Goal: Task Accomplishment & Management: Use online tool/utility

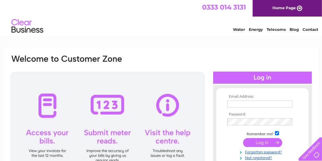
type input "firstclass768@aol.com"
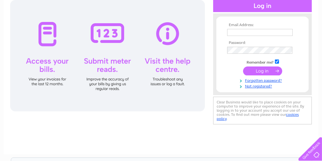
scroll to position [74, 0]
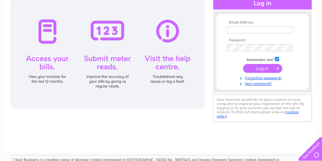
type input "firstclass768@aol.com"
click at [259, 69] on input "submit" at bounding box center [262, 68] width 39 height 9
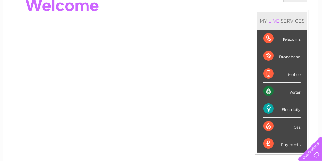
scroll to position [74, 0]
click at [267, 38] on div "Telecoms" at bounding box center [282, 39] width 37 height 18
click at [286, 39] on div "Telecoms" at bounding box center [282, 39] width 37 height 18
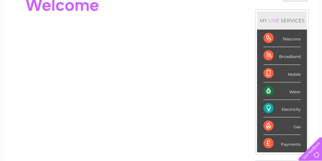
click at [267, 36] on div "Telecoms" at bounding box center [282, 39] width 37 height 18
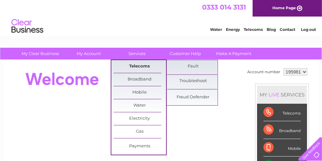
click at [142, 66] on link "Telecoms" at bounding box center [140, 66] width 53 height 13
click at [197, 64] on link "Fault" at bounding box center [193, 66] width 53 height 13
click at [192, 65] on link "Fault" at bounding box center [193, 66] width 53 height 13
click at [189, 81] on link "Troubleshoot" at bounding box center [193, 81] width 53 height 13
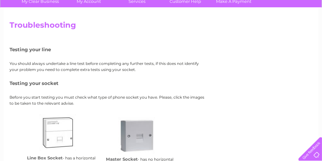
scroll to position [17, 0]
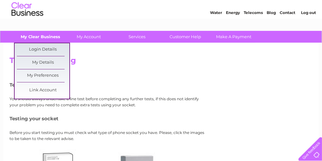
click at [40, 36] on link "My Clear Business" at bounding box center [40, 37] width 53 height 12
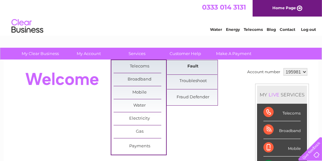
click at [179, 67] on link "Fault" at bounding box center [193, 66] width 53 height 13
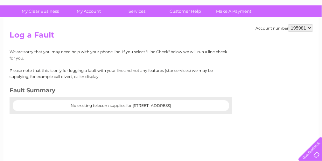
scroll to position [42, 0]
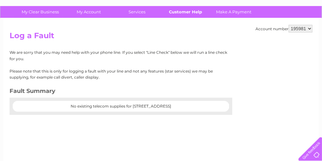
click at [181, 10] on link "Customer Help" at bounding box center [186, 12] width 53 height 12
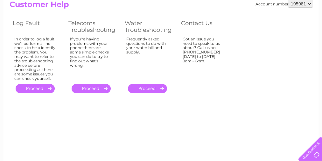
scroll to position [74, 0]
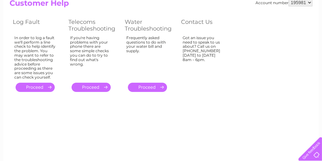
click at [87, 86] on link "." at bounding box center [91, 87] width 39 height 9
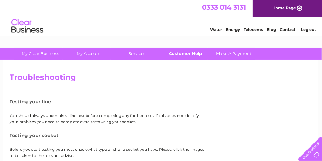
click at [177, 52] on link "Customer Help" at bounding box center [186, 54] width 53 height 12
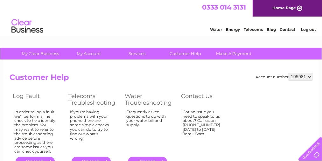
scroll to position [74, 0]
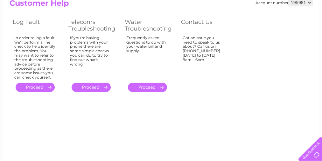
click at [88, 86] on link "." at bounding box center [91, 87] width 39 height 9
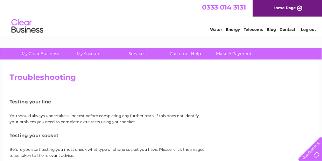
scroll to position [74, 0]
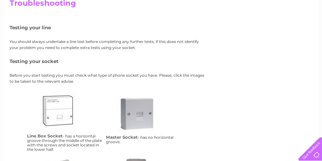
click at [56, 109] on link "lbs" at bounding box center [65, 117] width 51 height 51
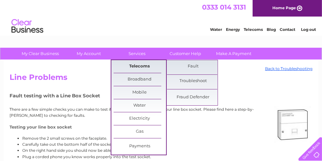
click at [141, 63] on link "Telecoms" at bounding box center [140, 66] width 53 height 13
click at [191, 66] on link "Fault" at bounding box center [193, 66] width 53 height 13
